Goal: Find specific page/section: Find specific page/section

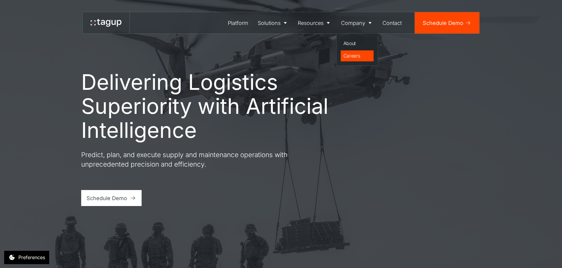
click at [359, 53] on div "Careers" at bounding box center [357, 55] width 28 height 7
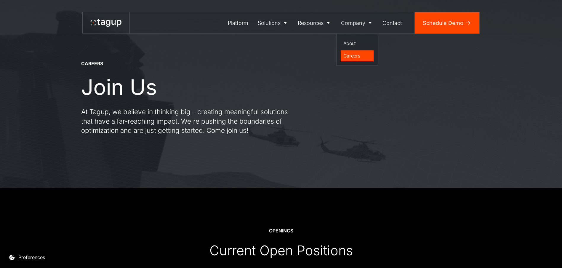
click at [359, 57] on div "Careers" at bounding box center [357, 55] width 28 height 7
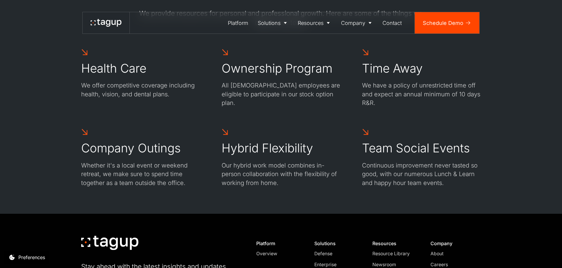
scroll to position [612, 0]
